Goal: Information Seeking & Learning: Learn about a topic

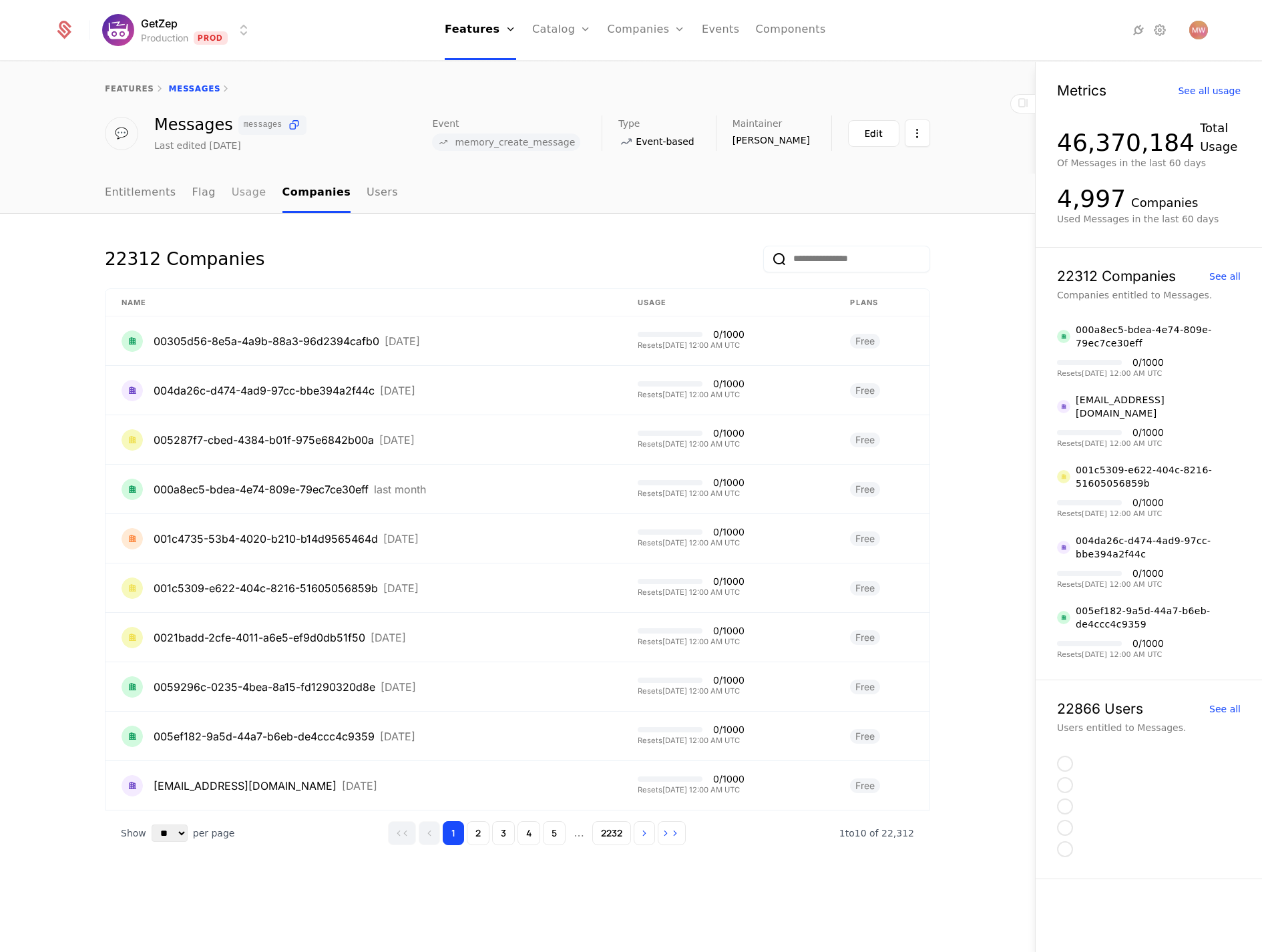
click at [240, 201] on link "Usage" at bounding box center [249, 194] width 35 height 40
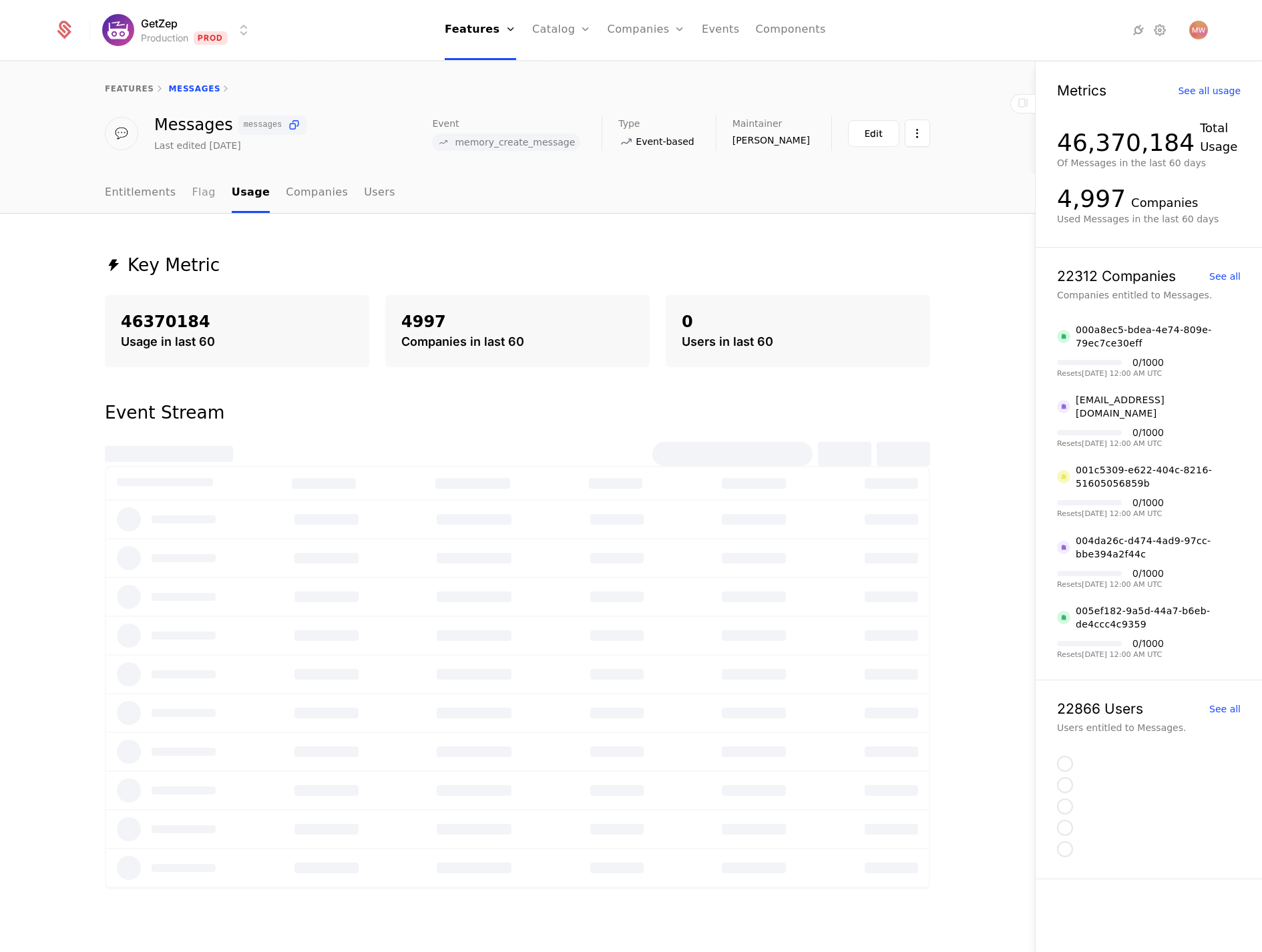
click at [201, 196] on link "Flag" at bounding box center [204, 194] width 24 height 40
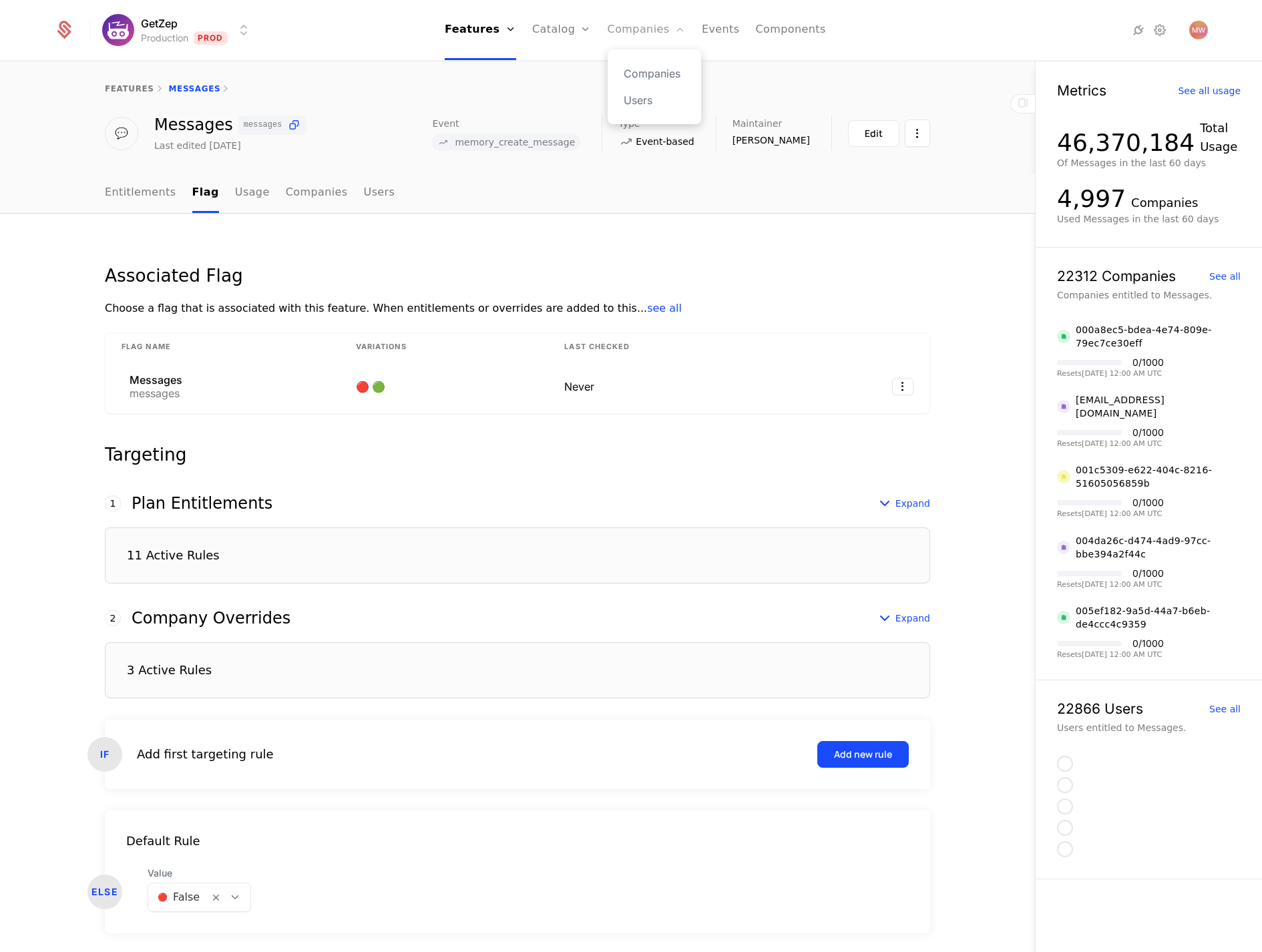
click at [624, 25] on link "Companies" at bounding box center [646, 30] width 78 height 60
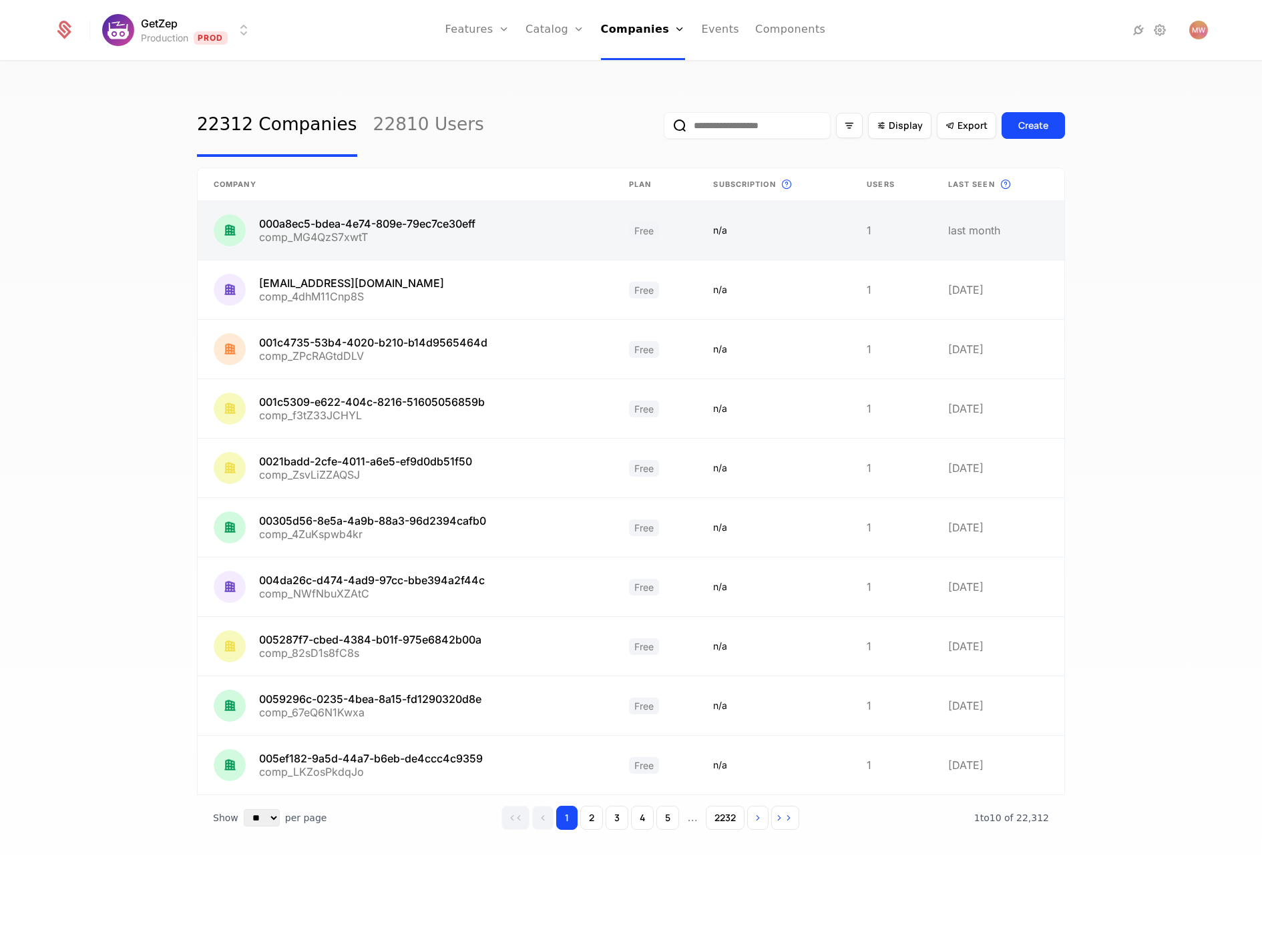
click at [448, 226] on link at bounding box center [405, 230] width 415 height 59
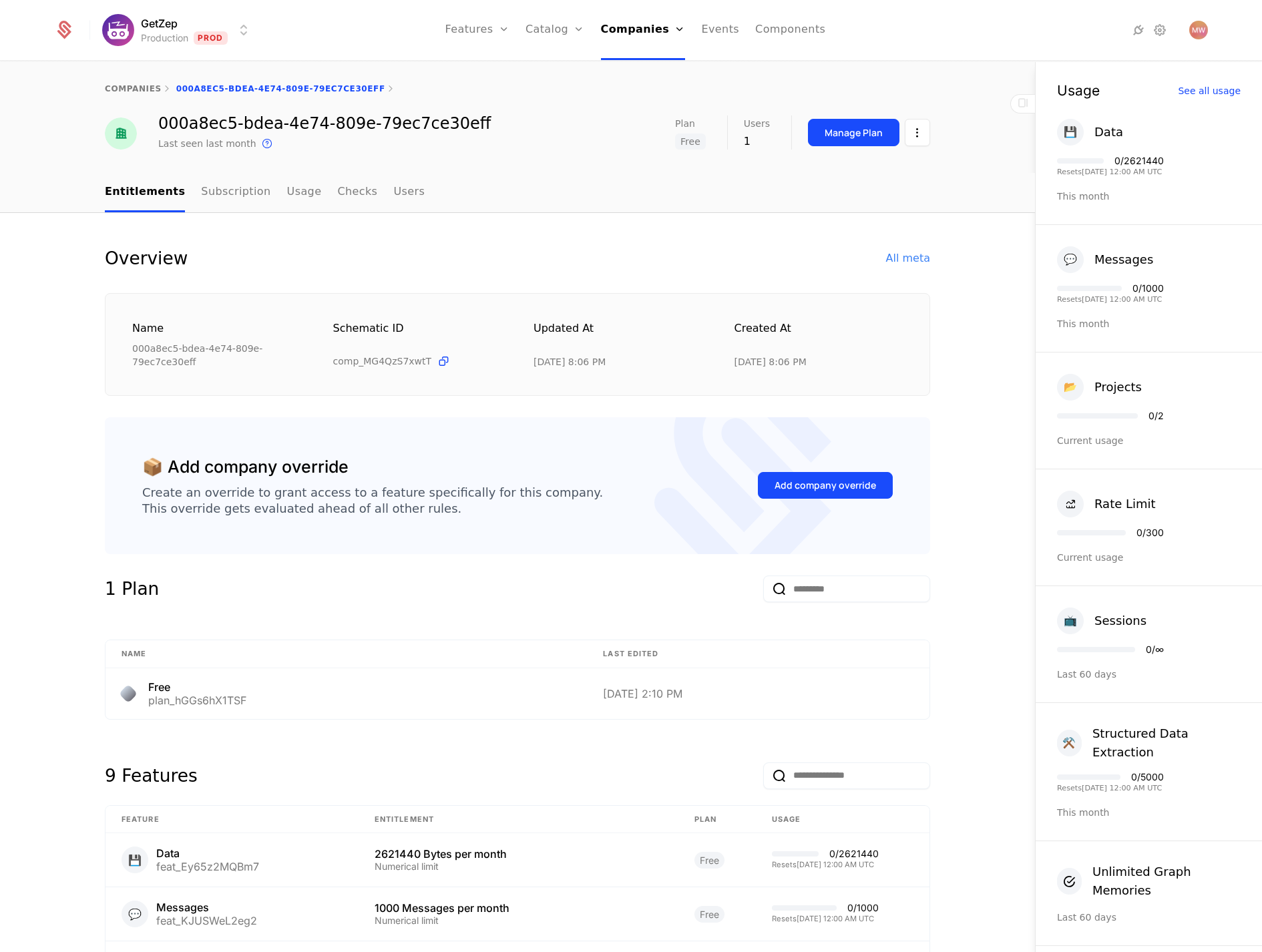
click at [145, 42] on html "GetZep Production Prod Features Features Flags Catalog Plans Add Ons Credits Co…" at bounding box center [631, 476] width 1262 height 952
click at [177, 30] on html "GetZep Production Prod Features Features Flags Catalog Plans Add Ons Credits Co…" at bounding box center [631, 476] width 1262 height 952
click at [449, 32] on nav "Features Features Flags Catalog Plans Add Ons Credits Configuration Companies C…" at bounding box center [635, 30] width 747 height 60
click at [461, 28] on link "Features" at bounding box center [477, 30] width 64 height 60
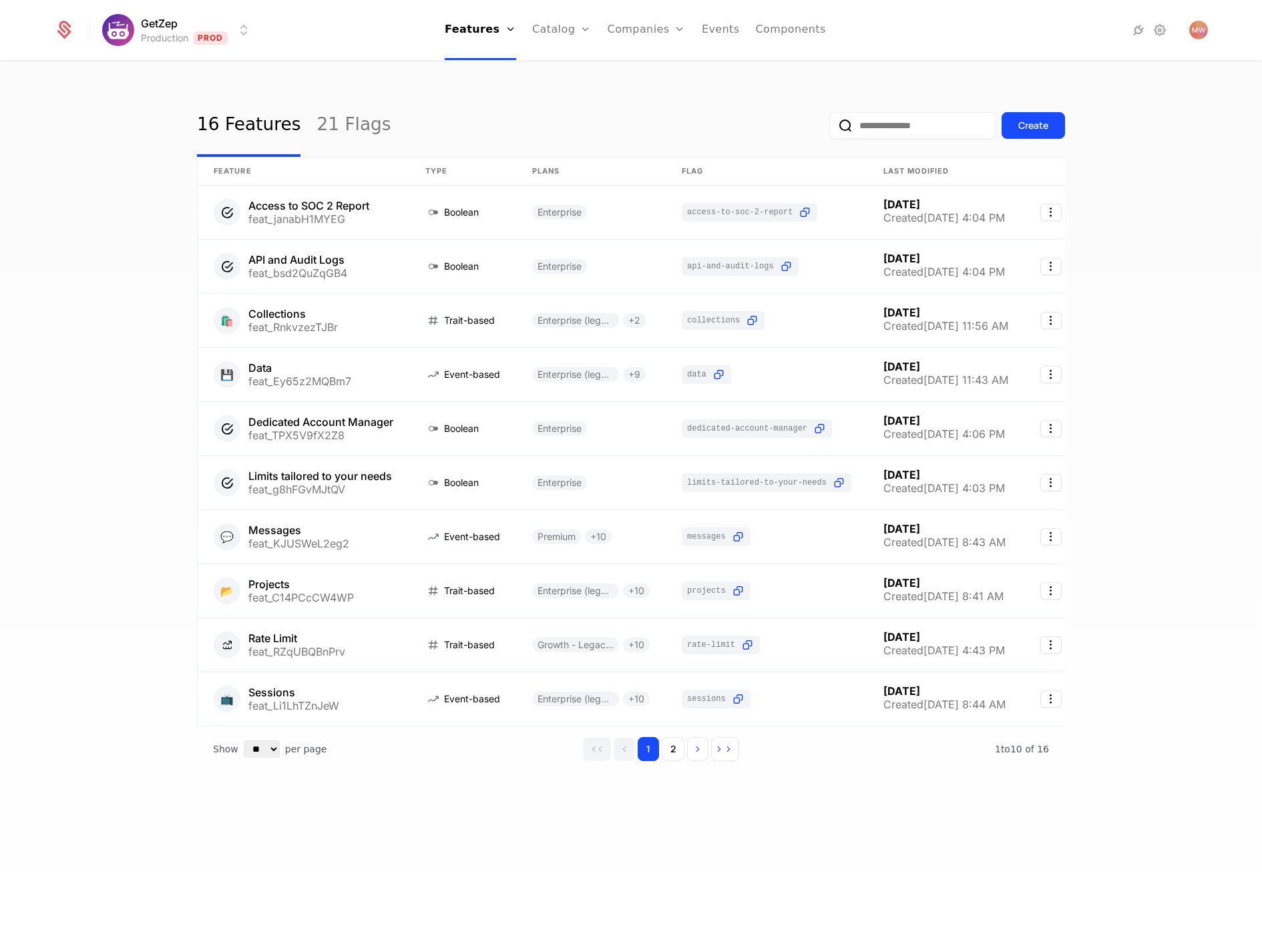
click at [122, 203] on div "16 Features 21 Flags Create Feature Type Plans Flag Last Modified Access to SOC…" at bounding box center [631, 511] width 1262 height 898
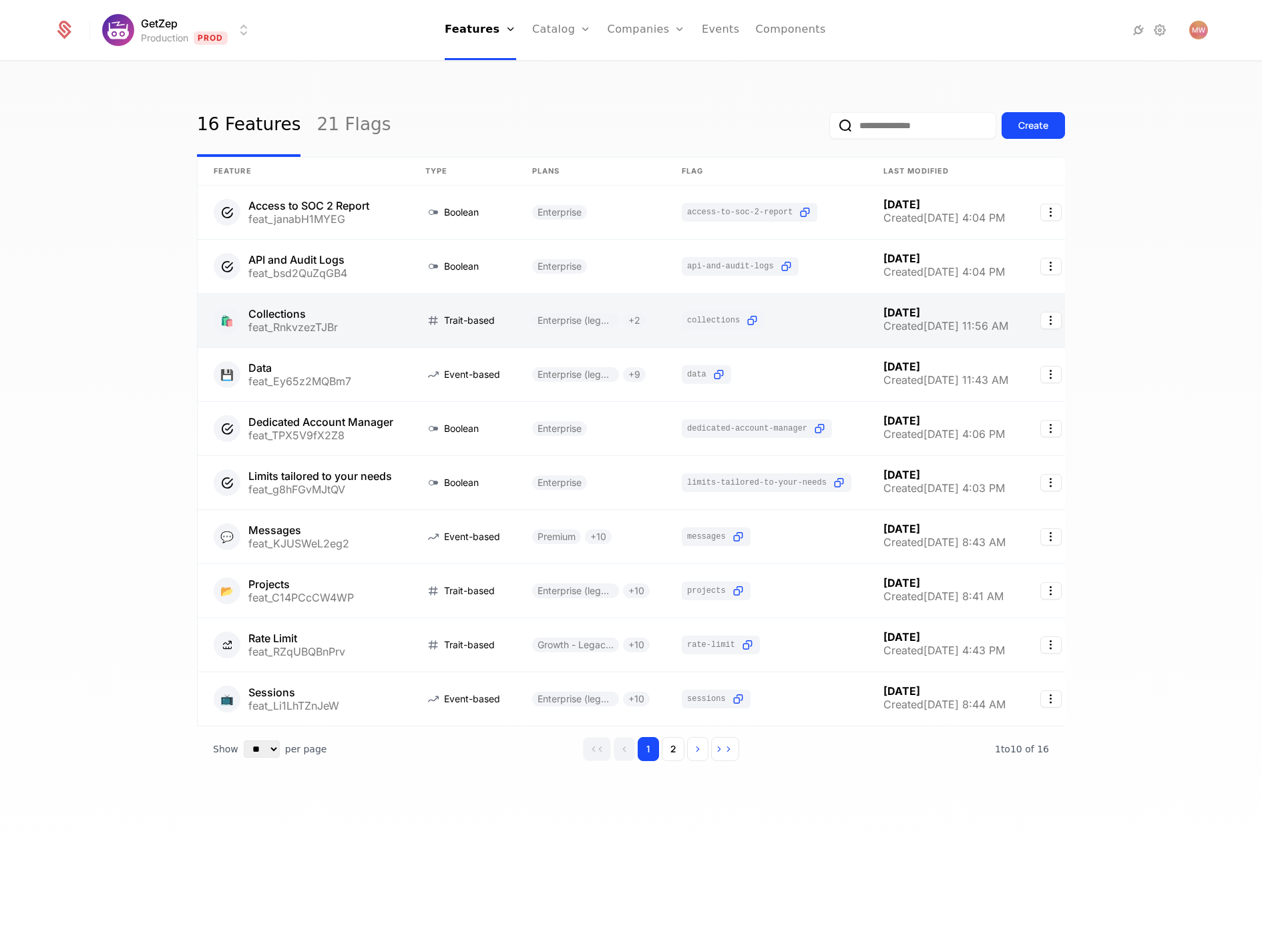
click at [325, 322] on link at bounding box center [303, 320] width 211 height 54
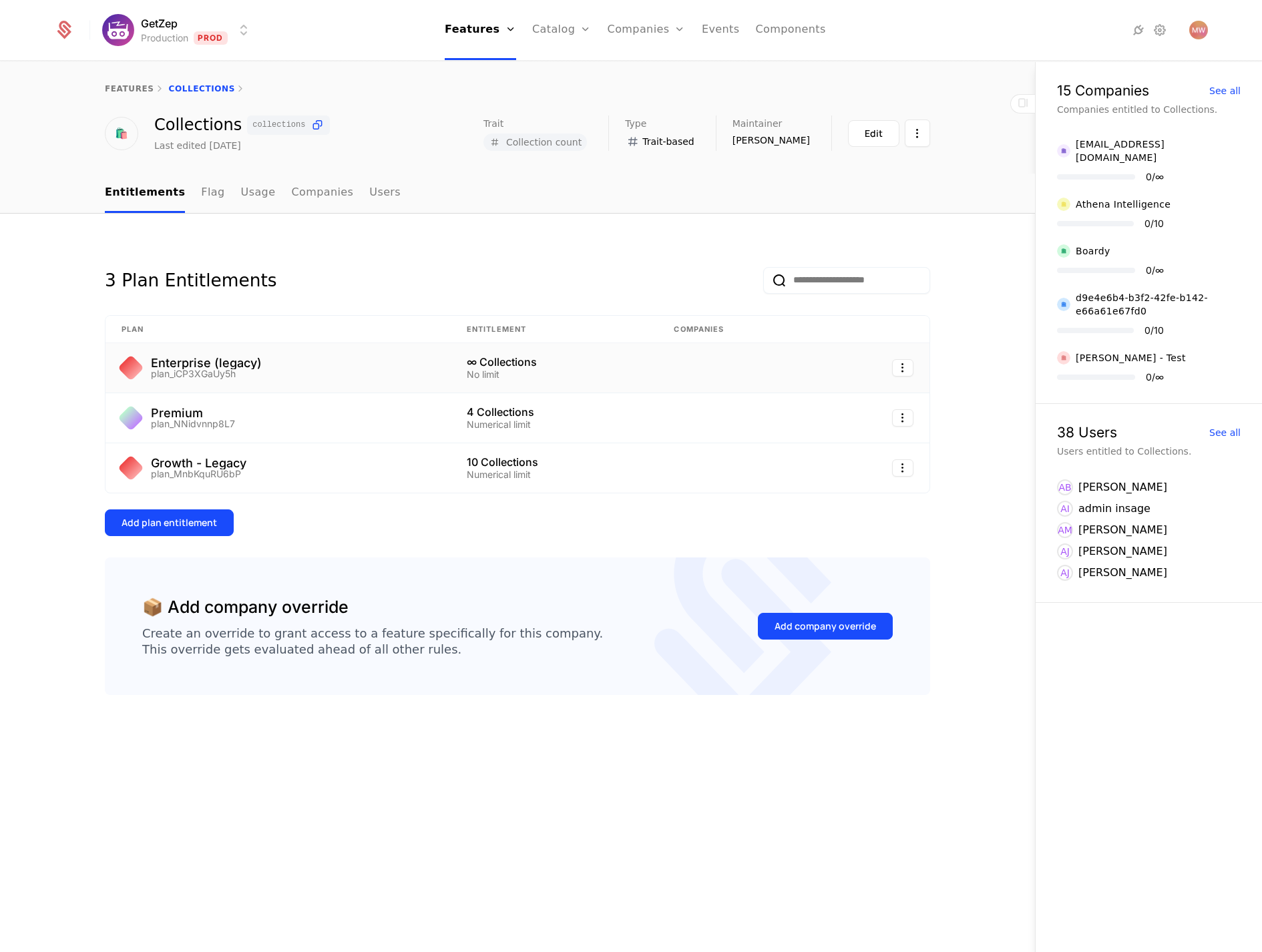
click at [220, 370] on div "plan_iCP3XGaUy5h" at bounding box center [206, 374] width 111 height 10
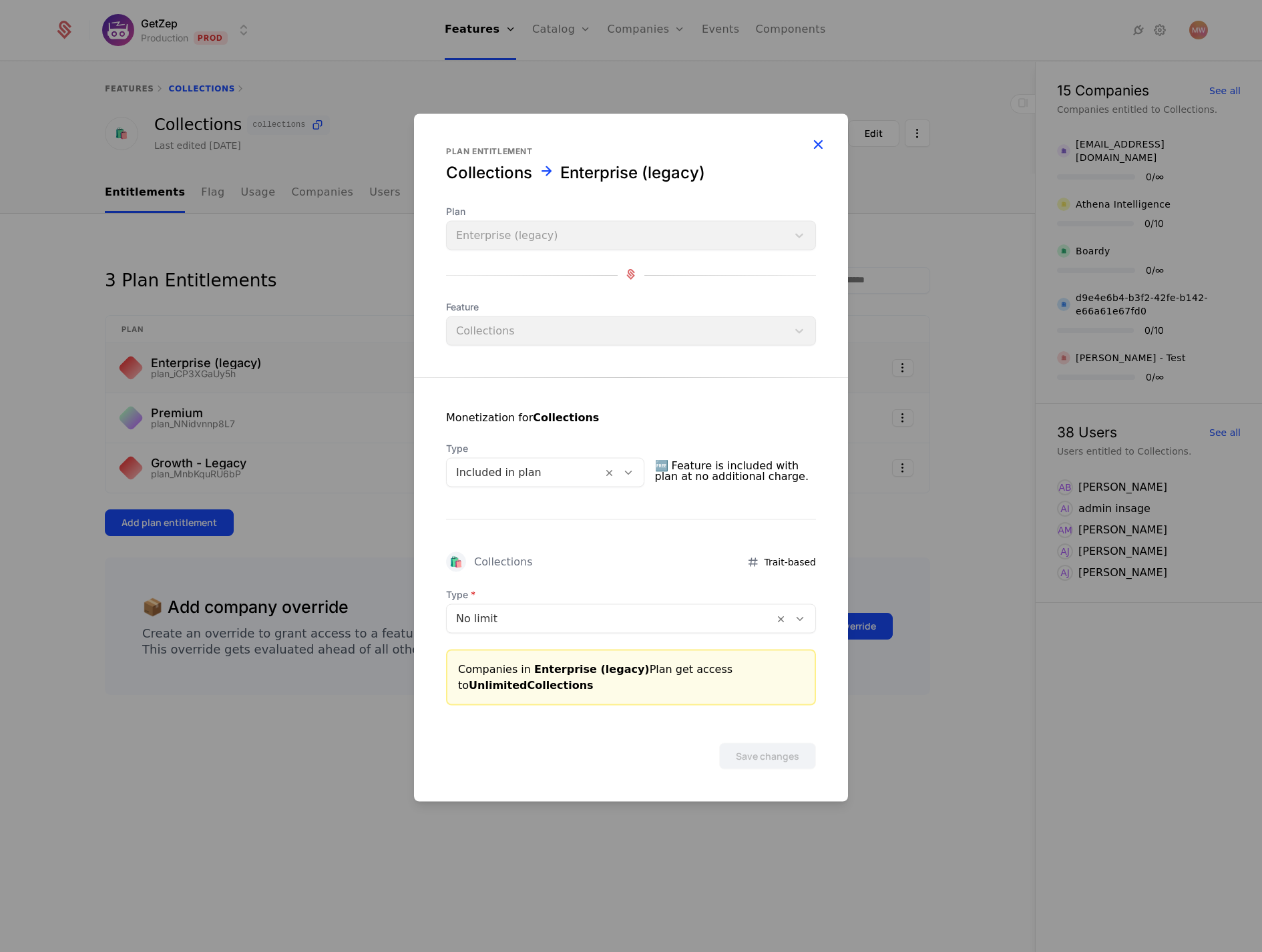
click at [818, 144] on icon "button" at bounding box center [818, 144] width 18 height 18
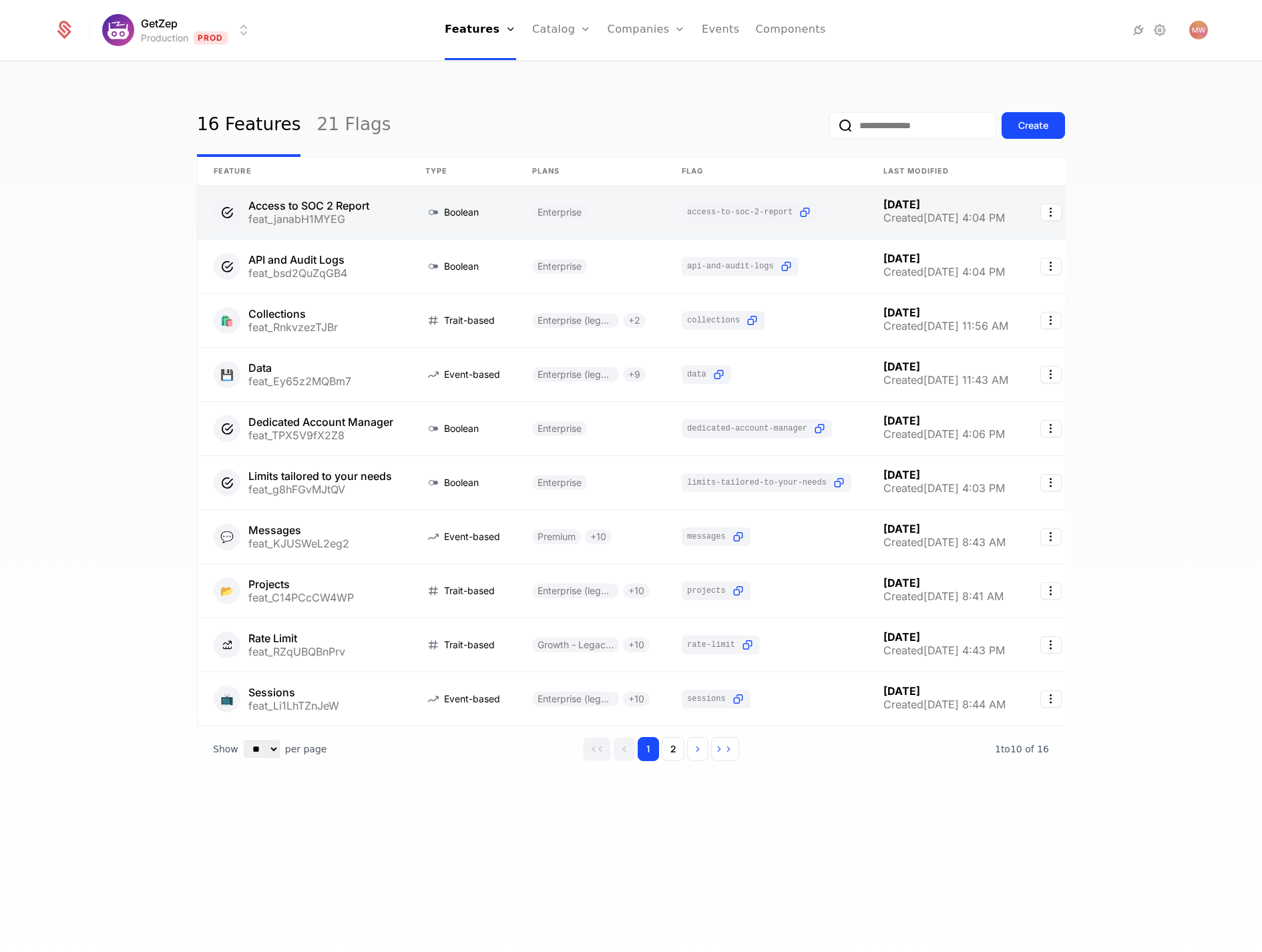
click at [563, 208] on link at bounding box center [591, 212] width 149 height 54
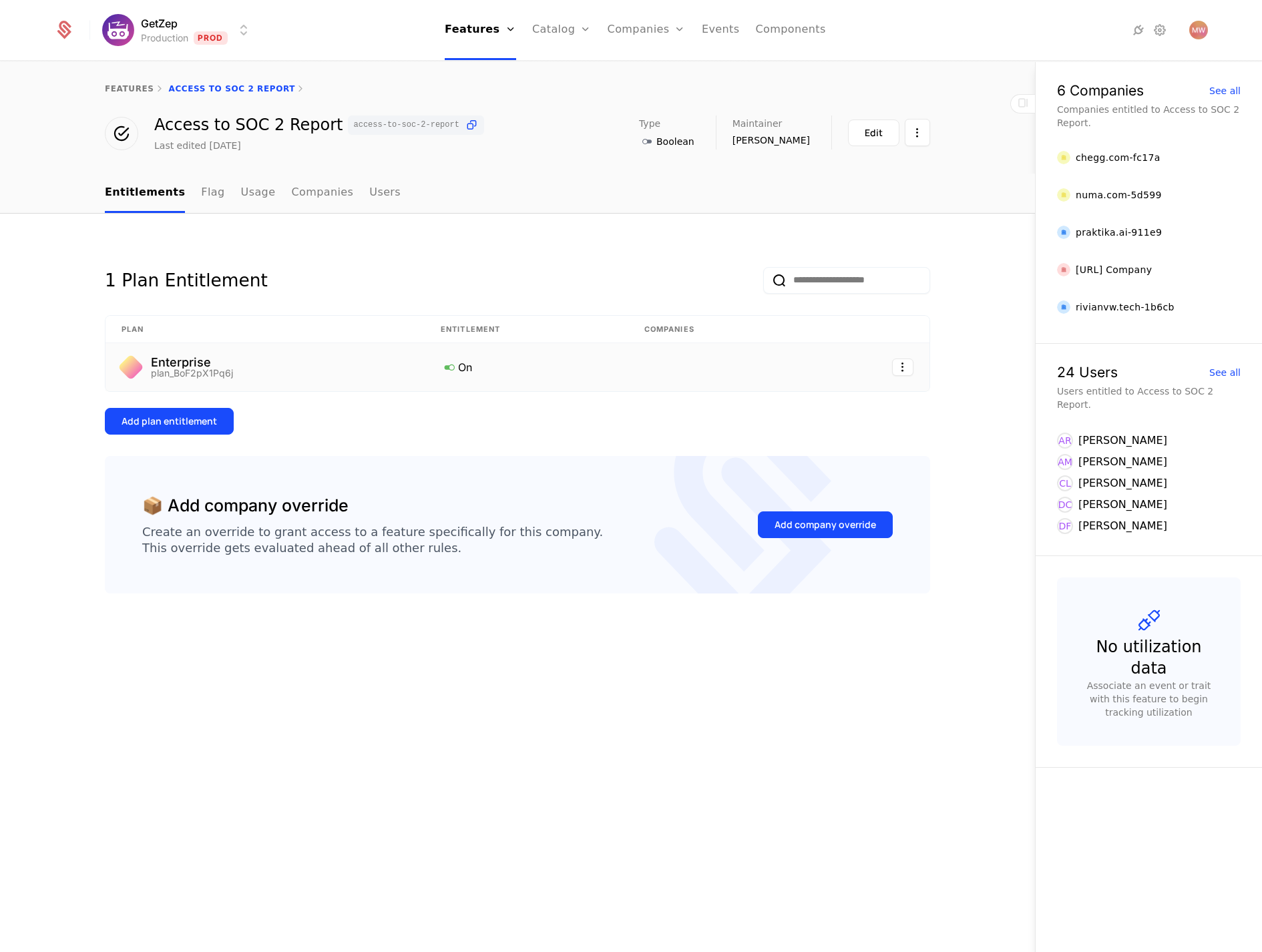
click at [257, 367] on div "Enterprise plan_BoF2pX1Pq6j" at bounding box center [265, 367] width 287 height 21
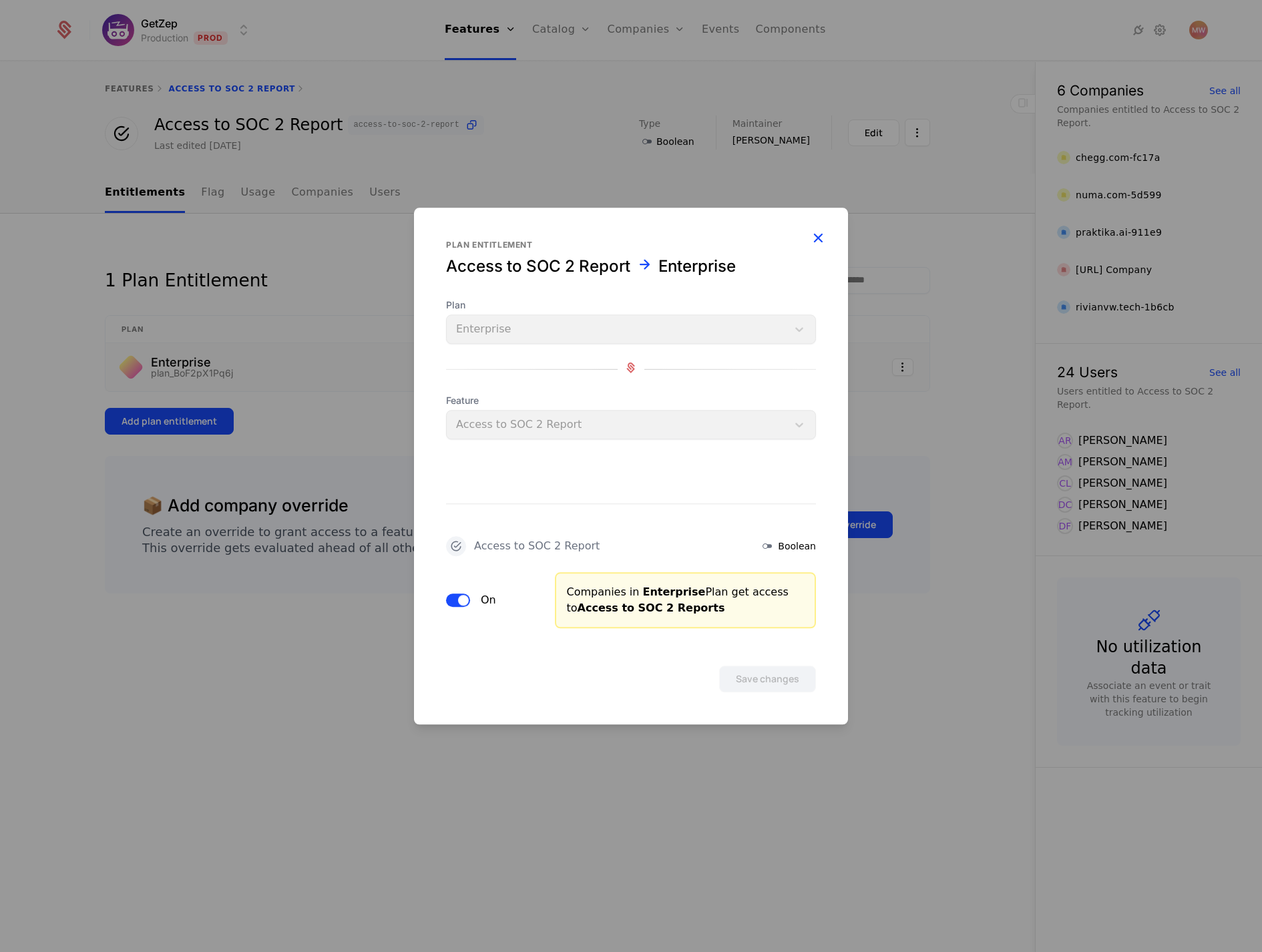
click at [823, 234] on icon "button" at bounding box center [818, 238] width 18 height 18
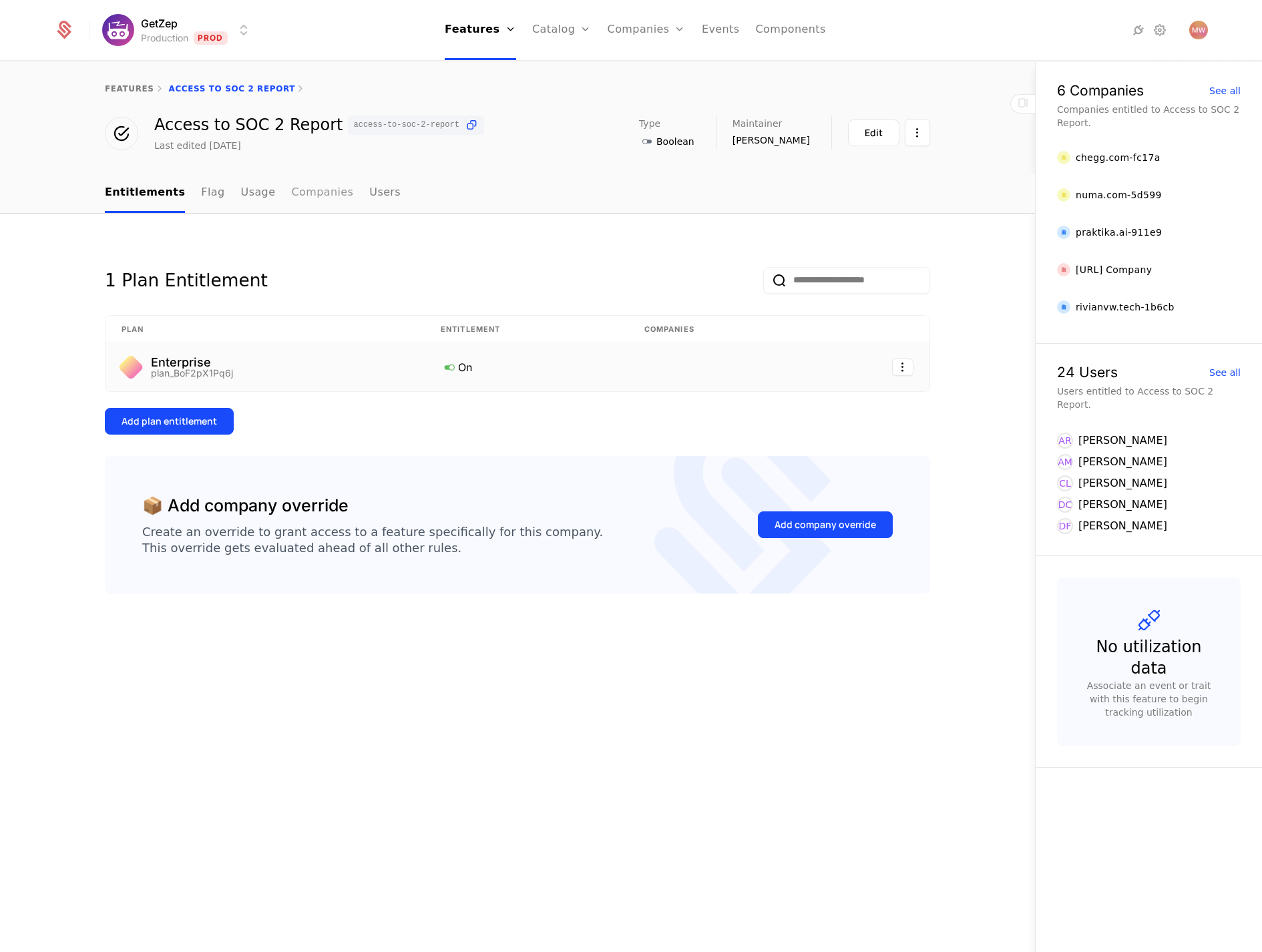
click at [301, 188] on link "Companies" at bounding box center [322, 194] width 62 height 40
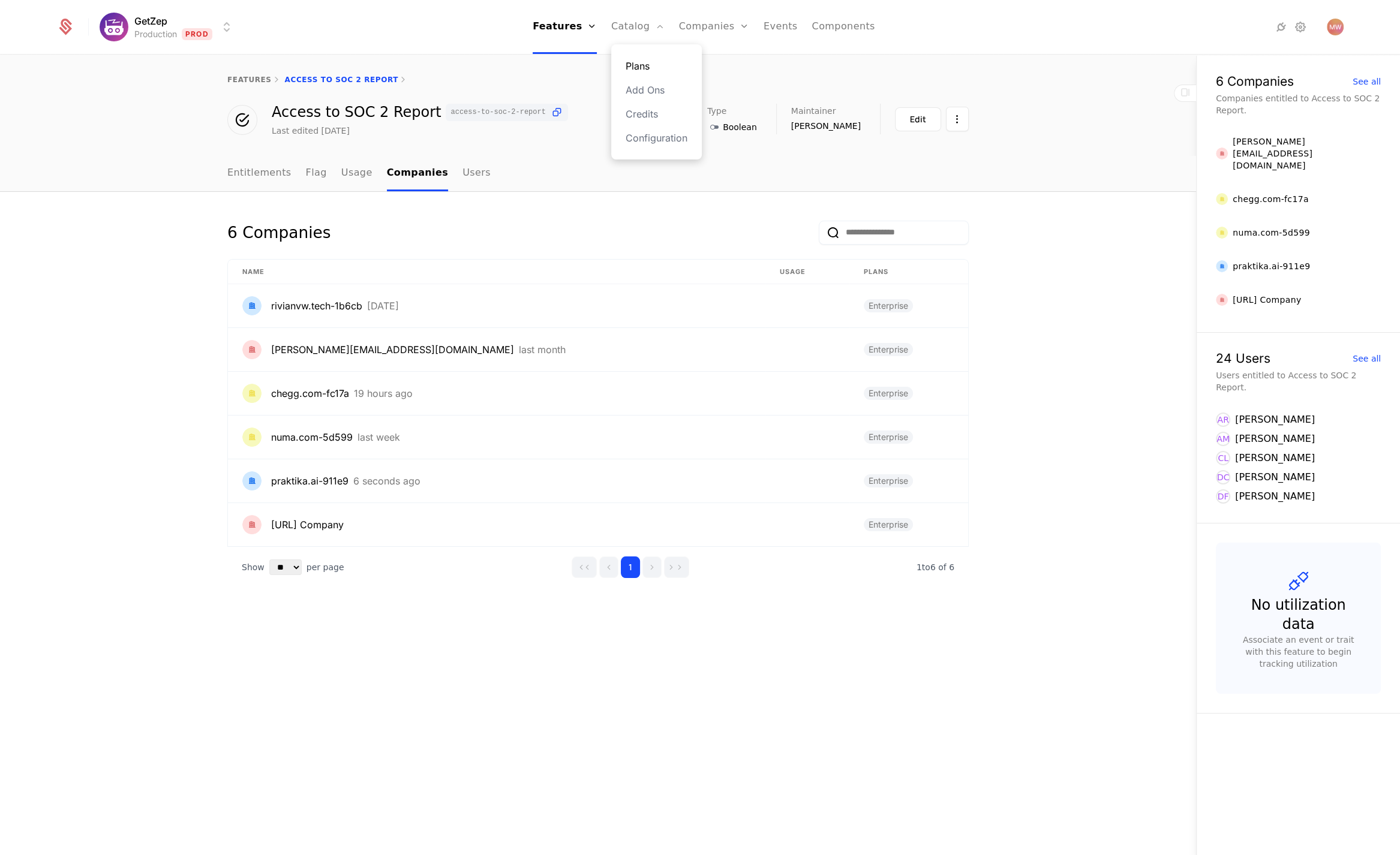
click at [638, 63] on link "Plans" at bounding box center [656, 66] width 62 height 15
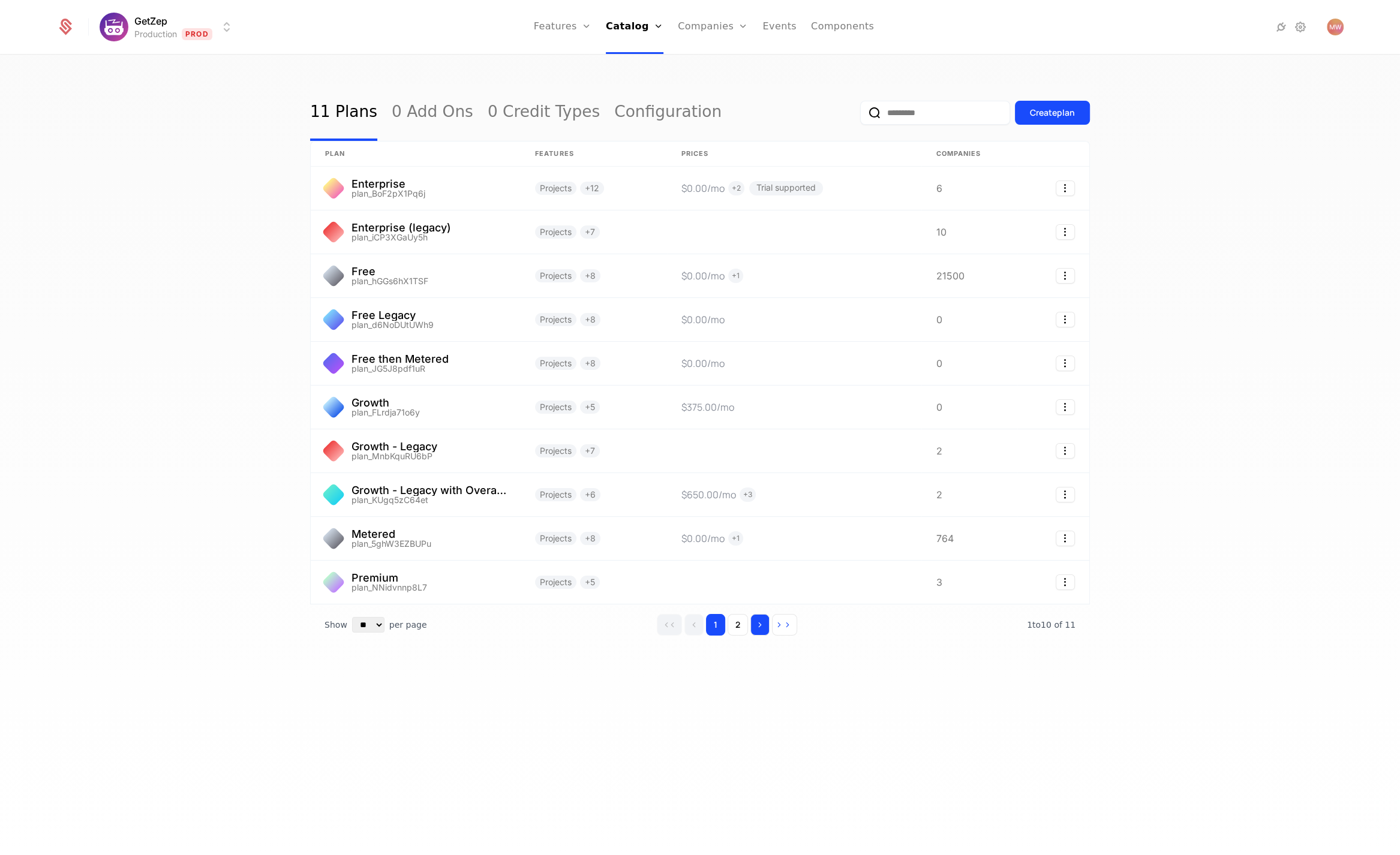
click at [760, 616] on button "Go to next page" at bounding box center [760, 625] width 19 height 22
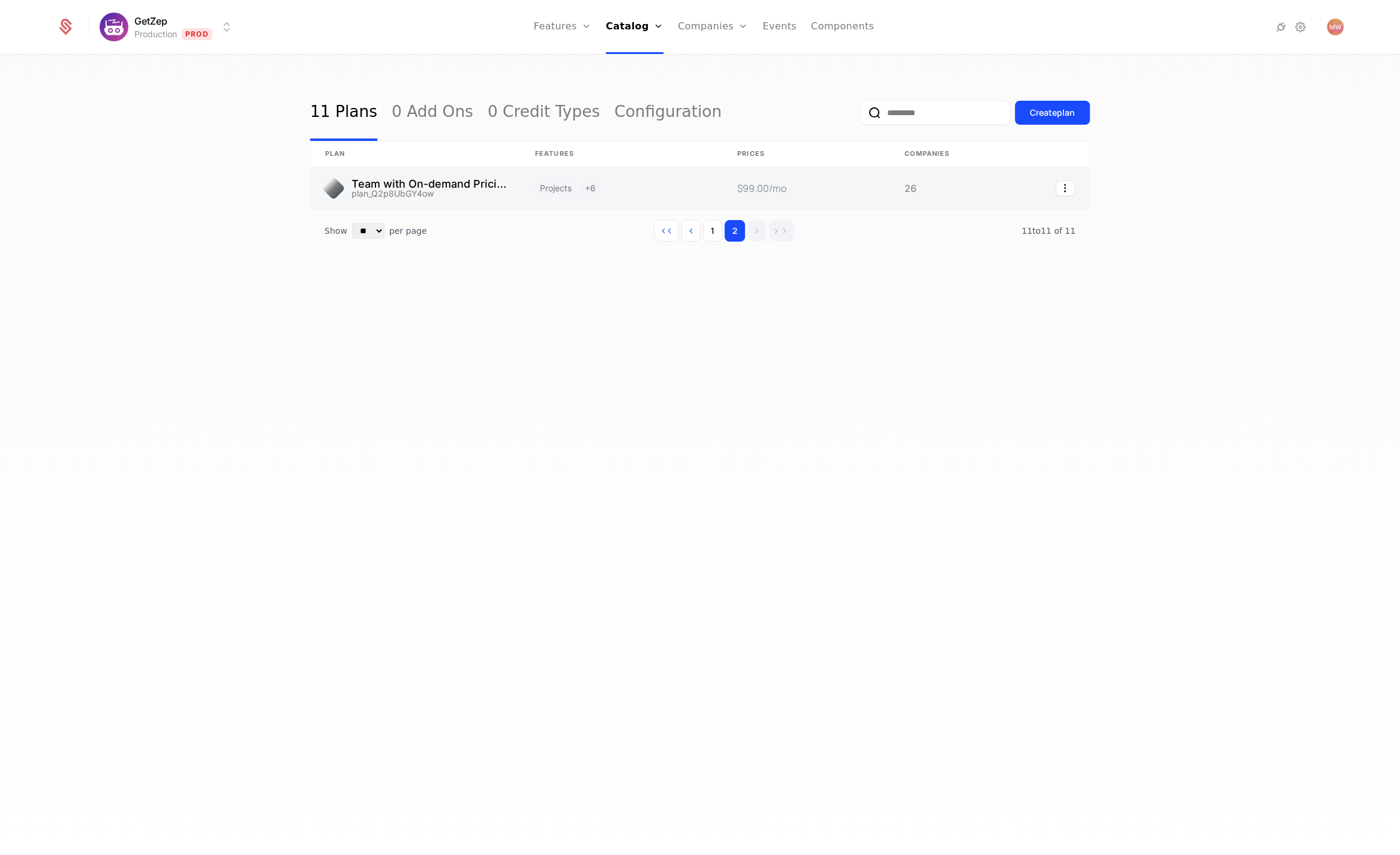
click at [907, 186] on link at bounding box center [938, 188] width 96 height 43
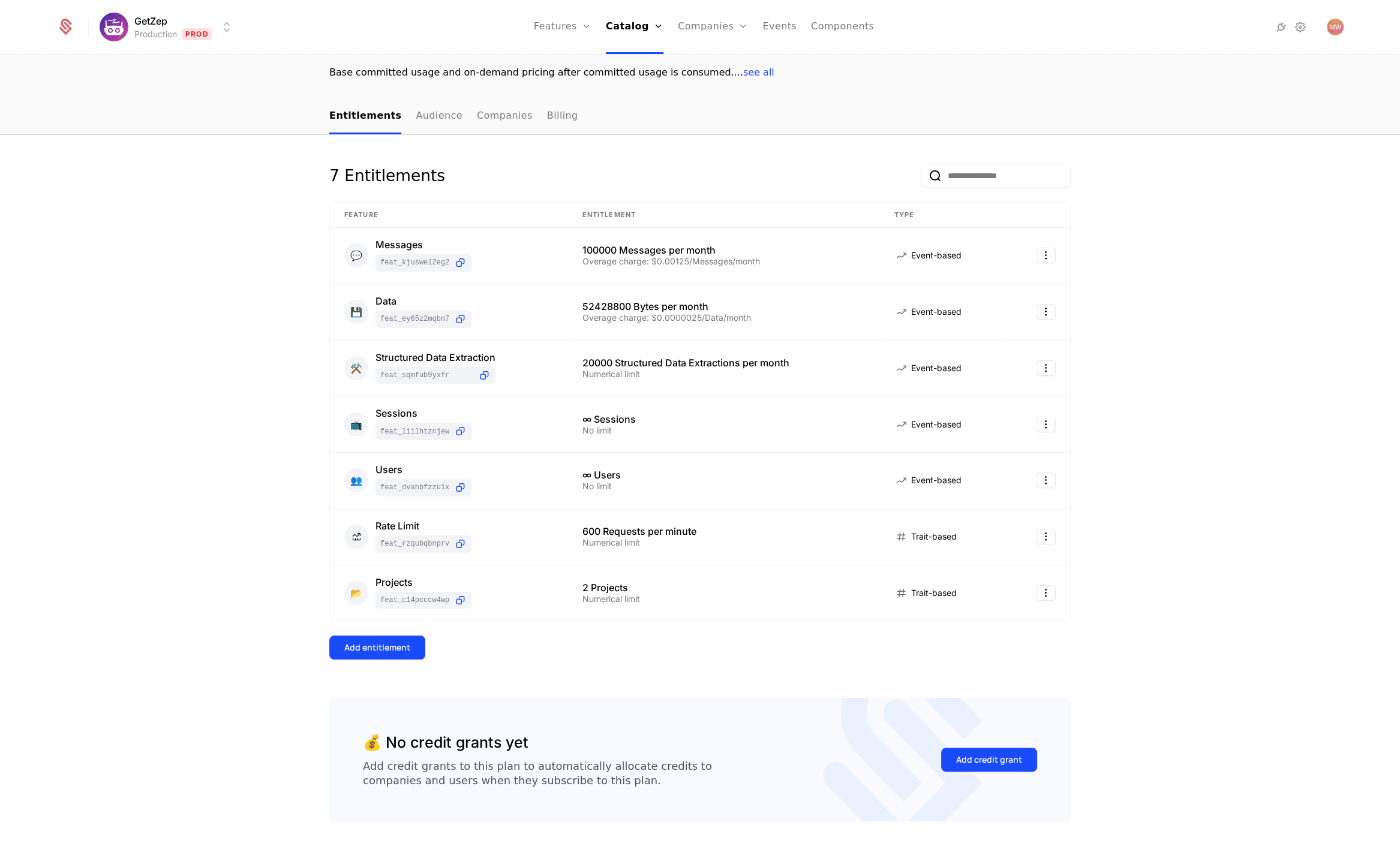
scroll to position [114, 0]
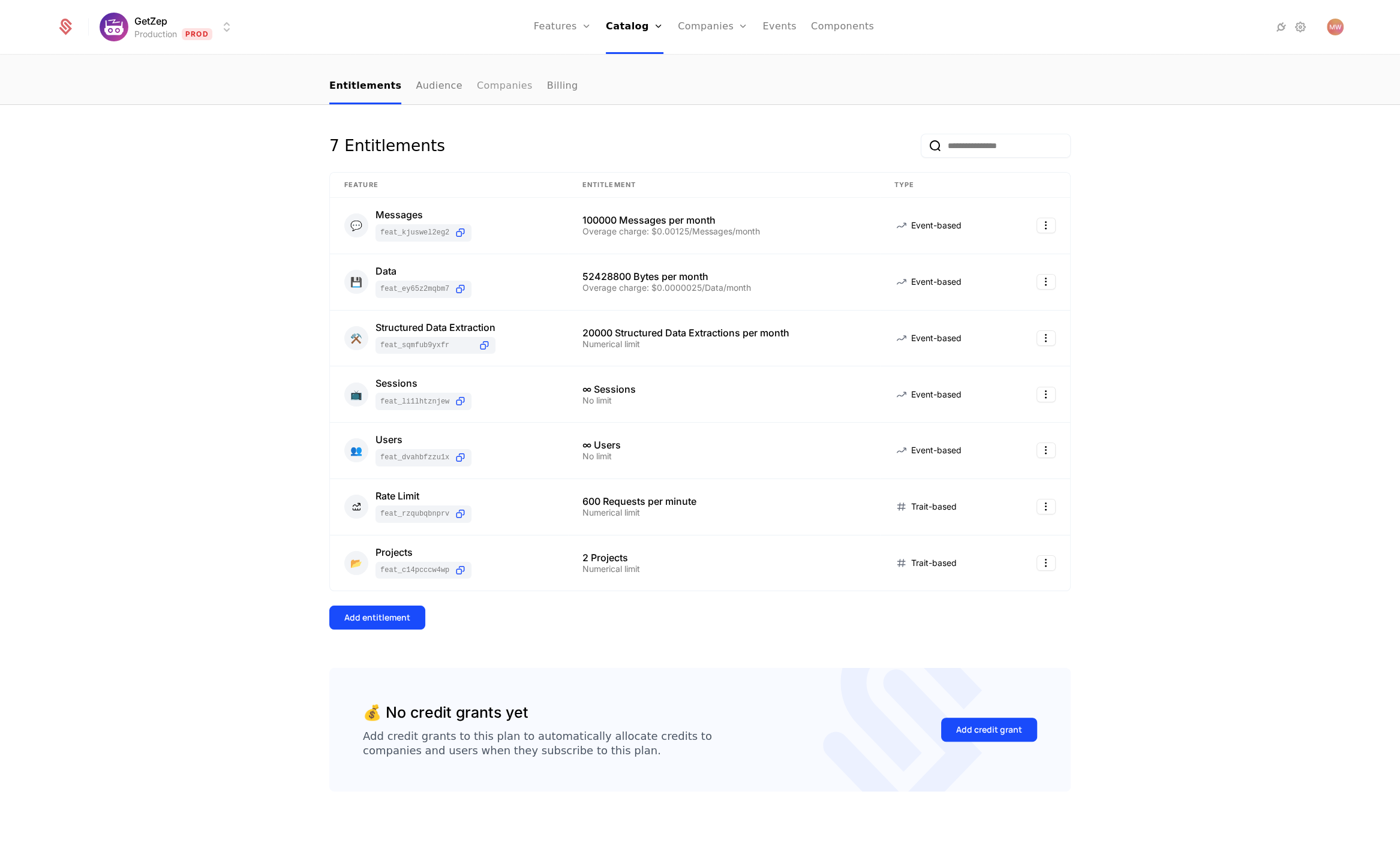
click at [498, 90] on link "Companies" at bounding box center [505, 87] width 56 height 36
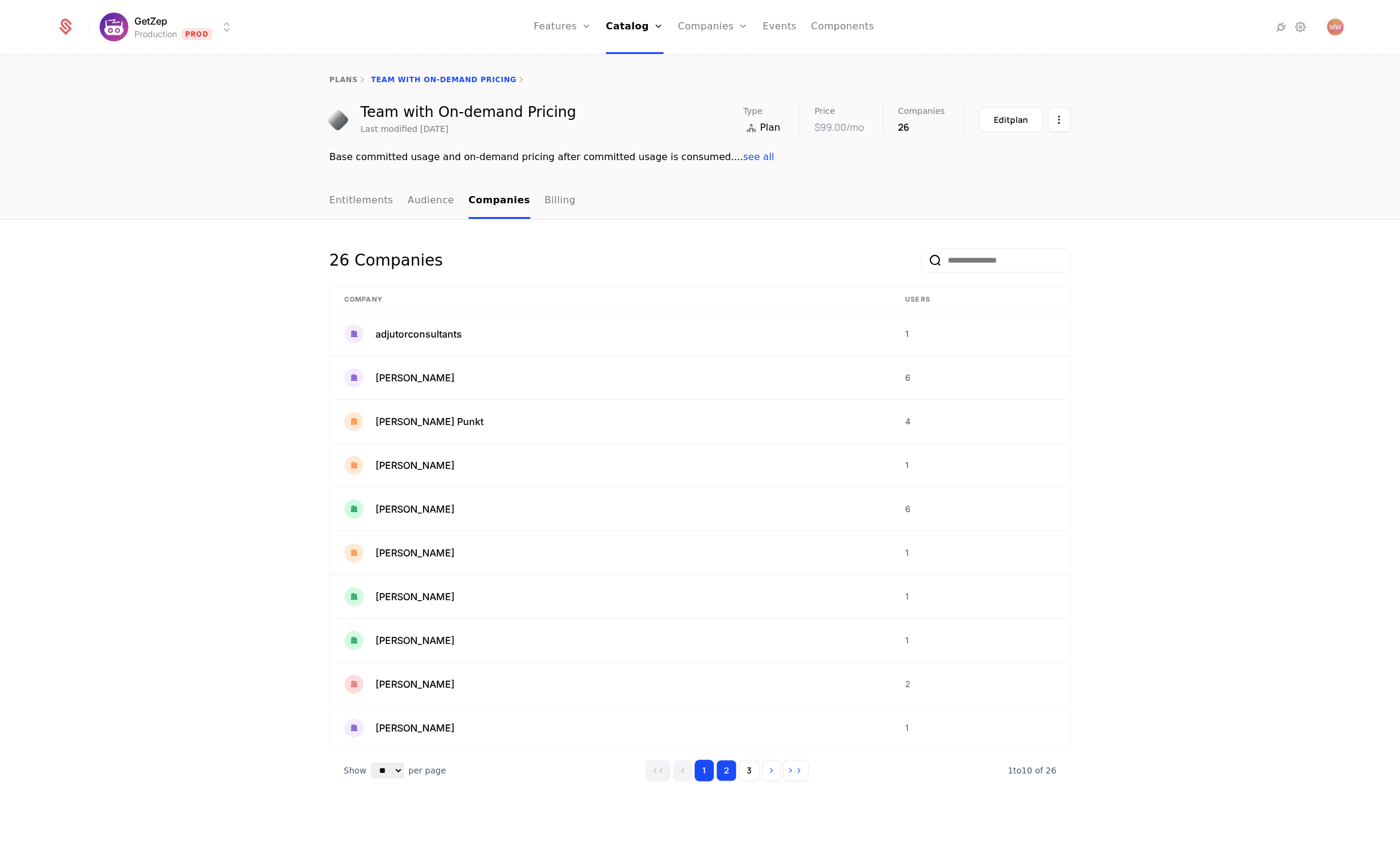
click at [735, 764] on button "2" at bounding box center [726, 770] width 21 height 22
click at [747, 766] on button "3" at bounding box center [746, 770] width 21 height 22
